Goal: Information Seeking & Learning: Learn about a topic

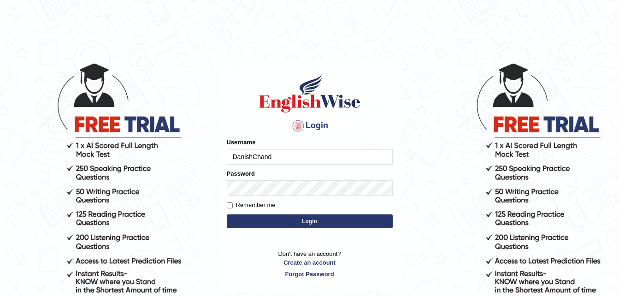
click at [279, 153] on input "DanishChand" at bounding box center [310, 157] width 166 height 16
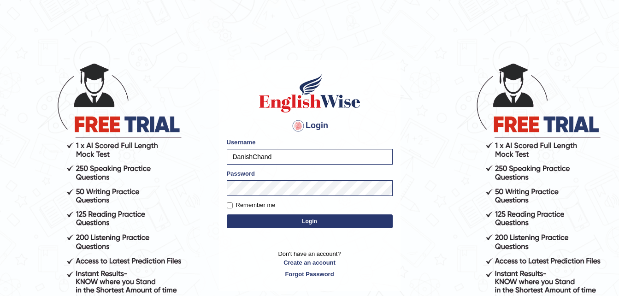
type input "RasitikaKrishna"
click at [289, 224] on button "Login" at bounding box center [310, 221] width 166 height 14
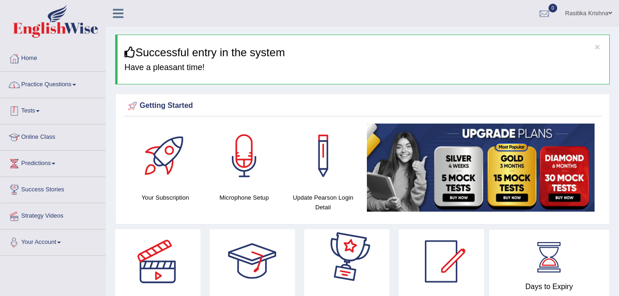
click at [60, 74] on link "Practice Questions" at bounding box center [52, 83] width 105 height 23
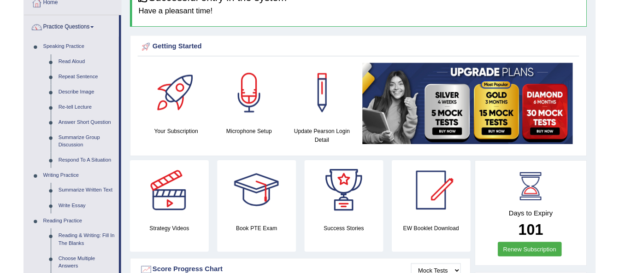
scroll to position [37, 0]
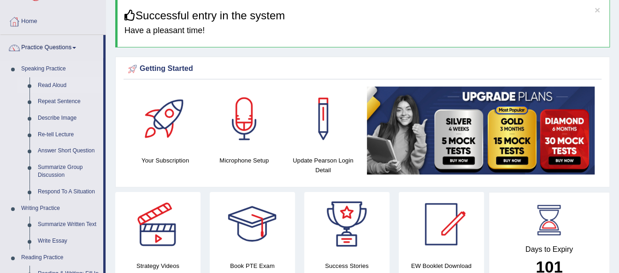
click at [53, 86] on link "Read Aloud" at bounding box center [69, 85] width 70 height 17
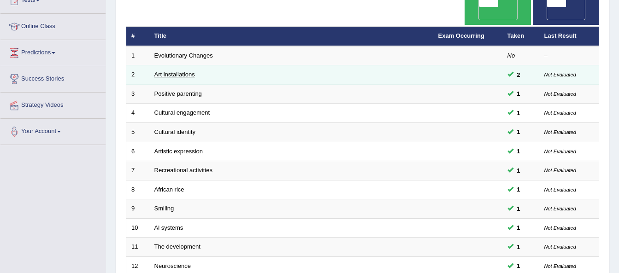
click at [182, 78] on link "Art installations" at bounding box center [174, 74] width 41 height 7
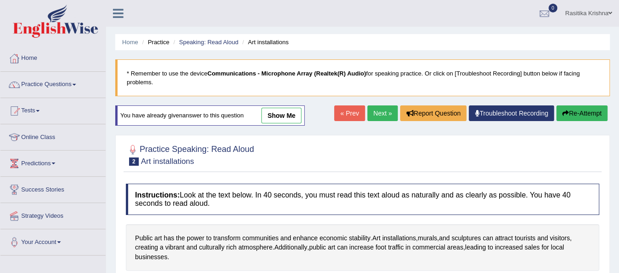
click at [287, 118] on link "show me" at bounding box center [281, 116] width 40 height 16
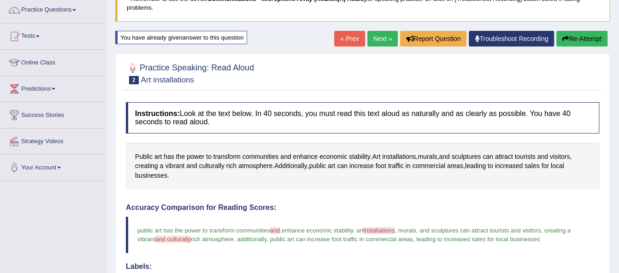
scroll to position [103, 0]
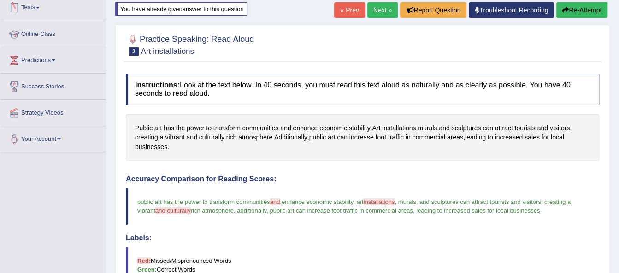
click at [32, 7] on link "Tests" at bounding box center [52, 6] width 105 height 23
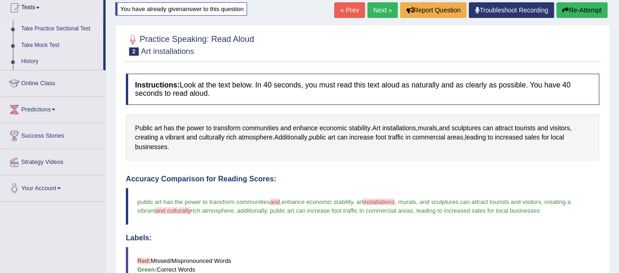
click at [73, 27] on link "Take Practice Sectional Test" at bounding box center [60, 29] width 86 height 17
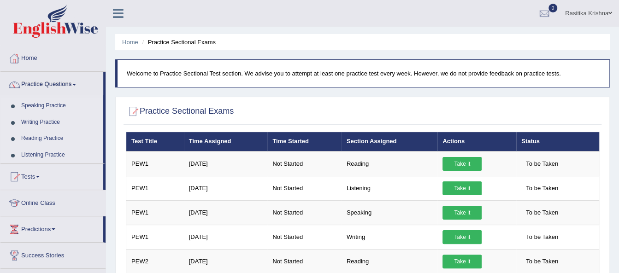
click at [51, 105] on link "Speaking Practice" at bounding box center [60, 106] width 86 height 17
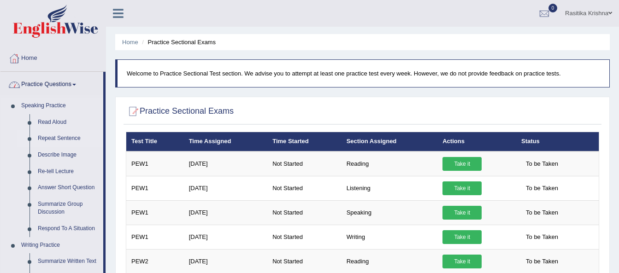
click at [97, 205] on link "Summarize Group Discussion" at bounding box center [69, 208] width 70 height 24
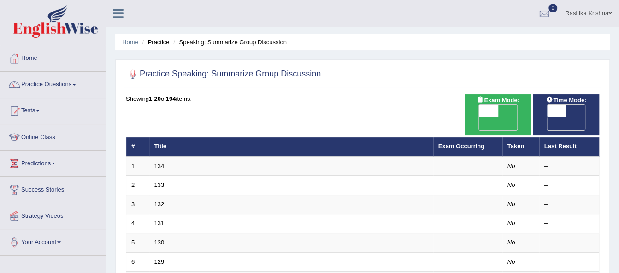
click at [76, 84] on span at bounding box center [74, 85] width 4 height 2
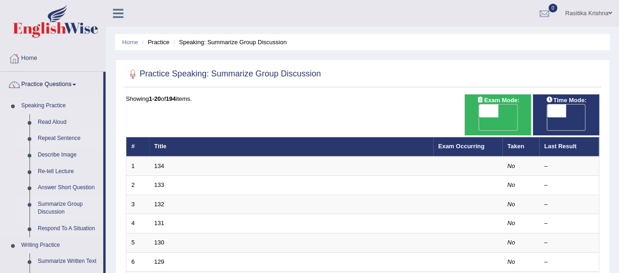
click at [64, 138] on link "Repeat Sentence" at bounding box center [69, 138] width 70 height 17
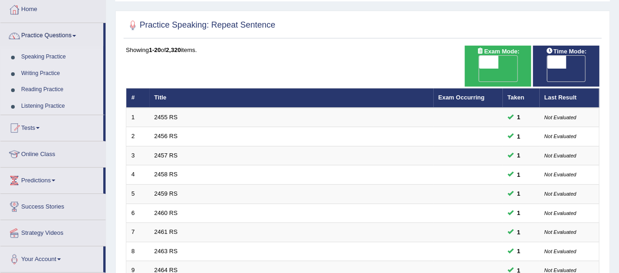
scroll to position [74, 0]
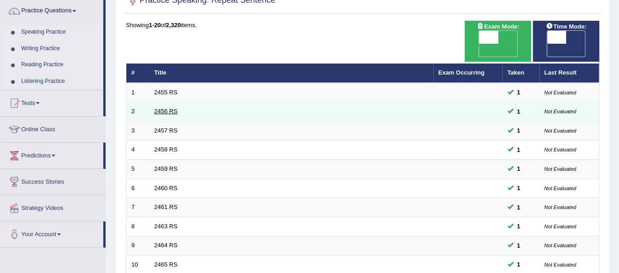
click at [163, 108] on link "2456 RS" at bounding box center [165, 111] width 23 height 7
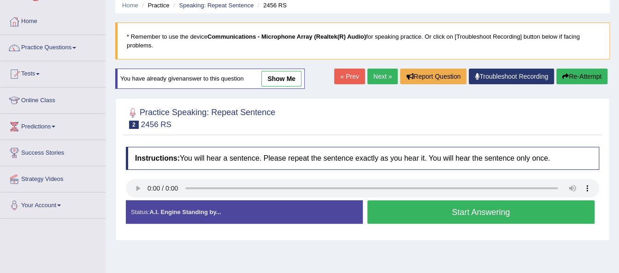
click at [279, 79] on link "show me" at bounding box center [281, 79] width 40 height 16
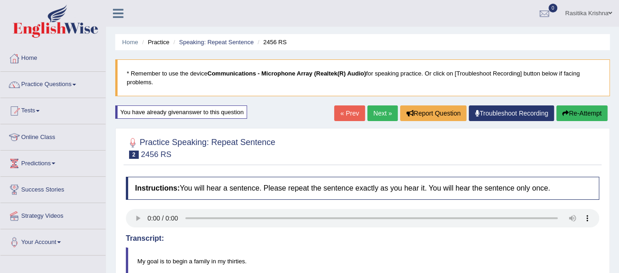
click at [378, 114] on link "Next »" at bounding box center [382, 113] width 30 height 16
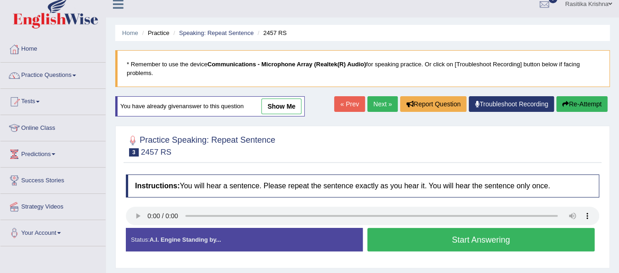
click at [286, 105] on link "show me" at bounding box center [281, 107] width 40 height 16
